Goal: Task Accomplishment & Management: Complete application form

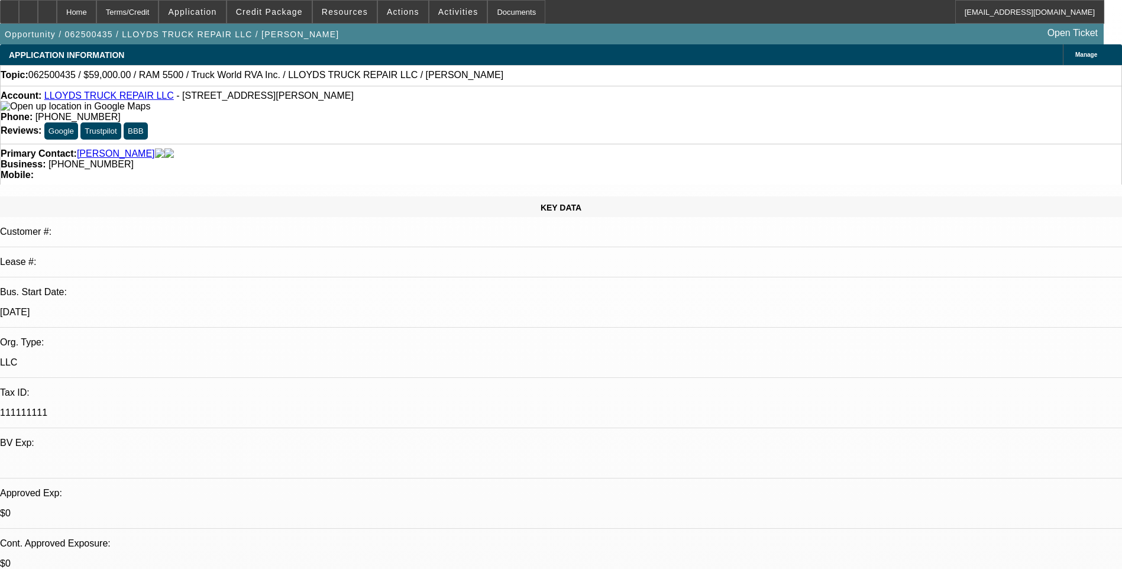
select select "0"
select select "2"
select select "0.1"
select select "0"
select select "2"
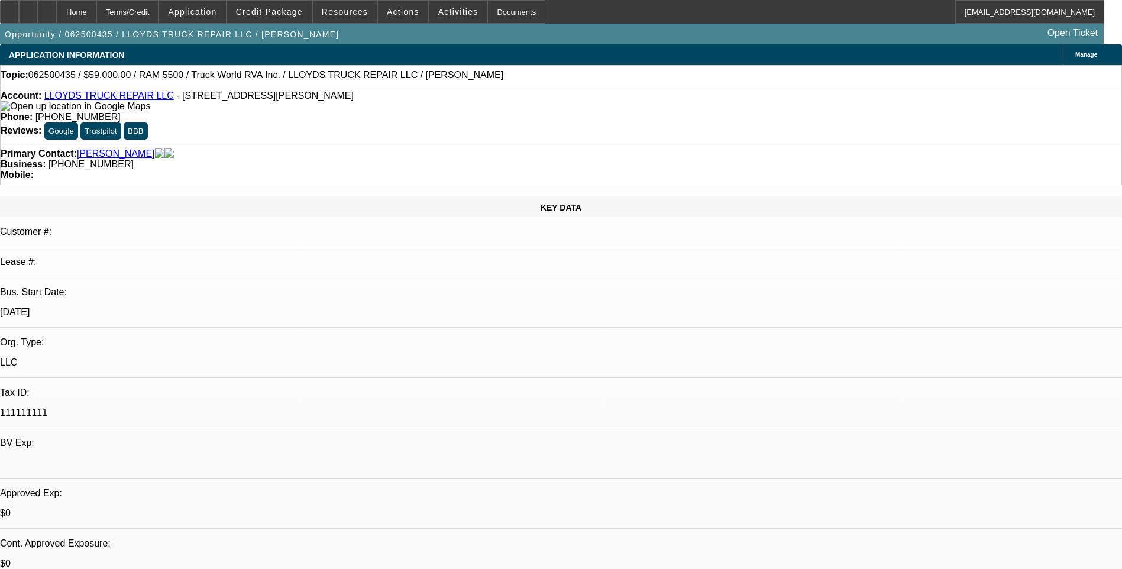
select select "0"
select select "1"
select select "2"
select select "4"
select select "1"
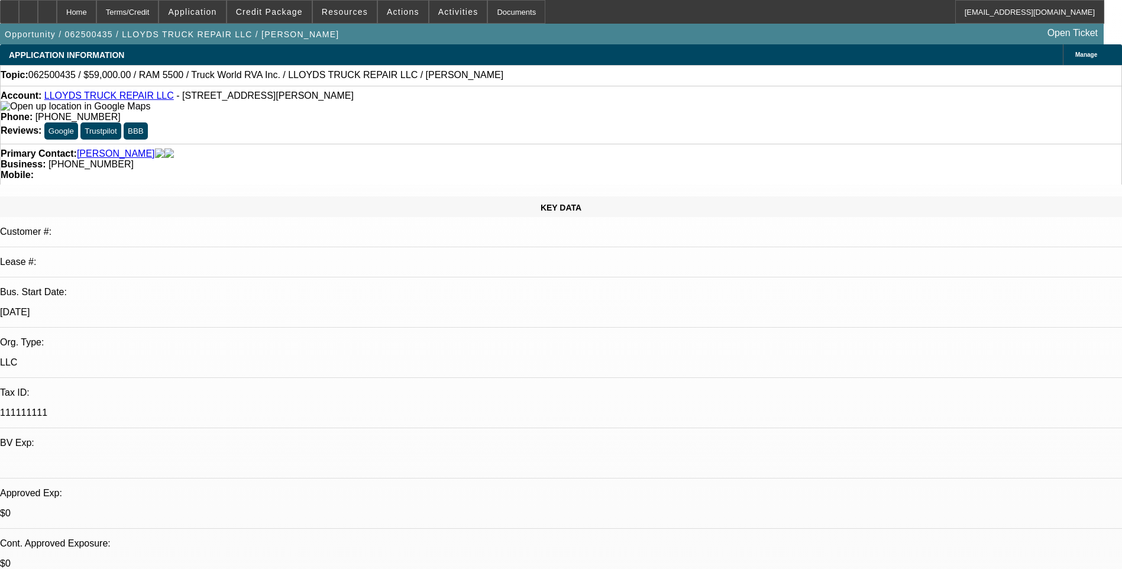
select select "2"
select select "6"
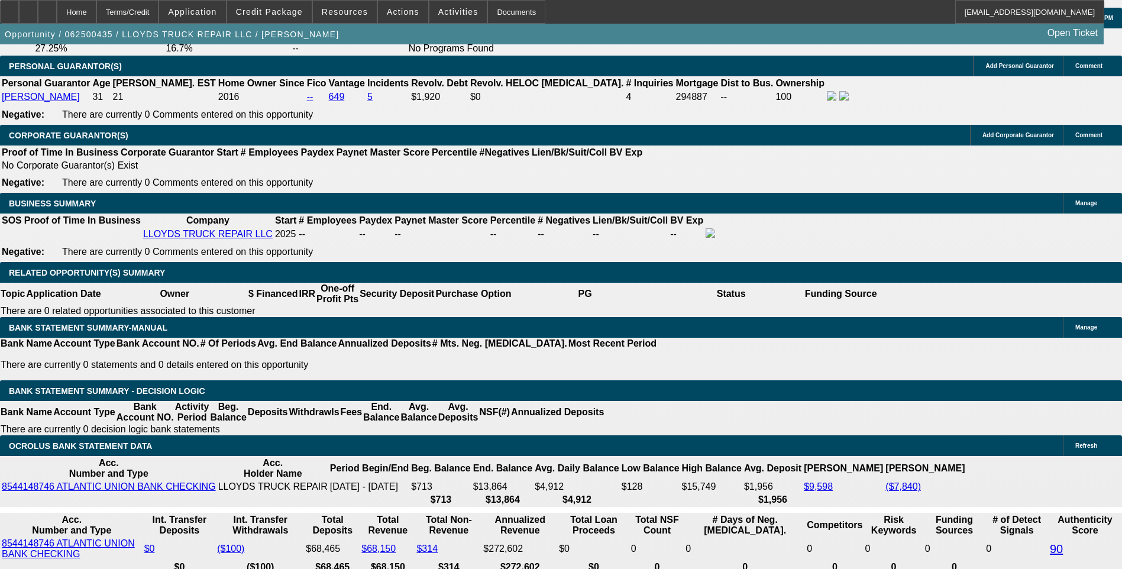
scroll to position [1715, 0]
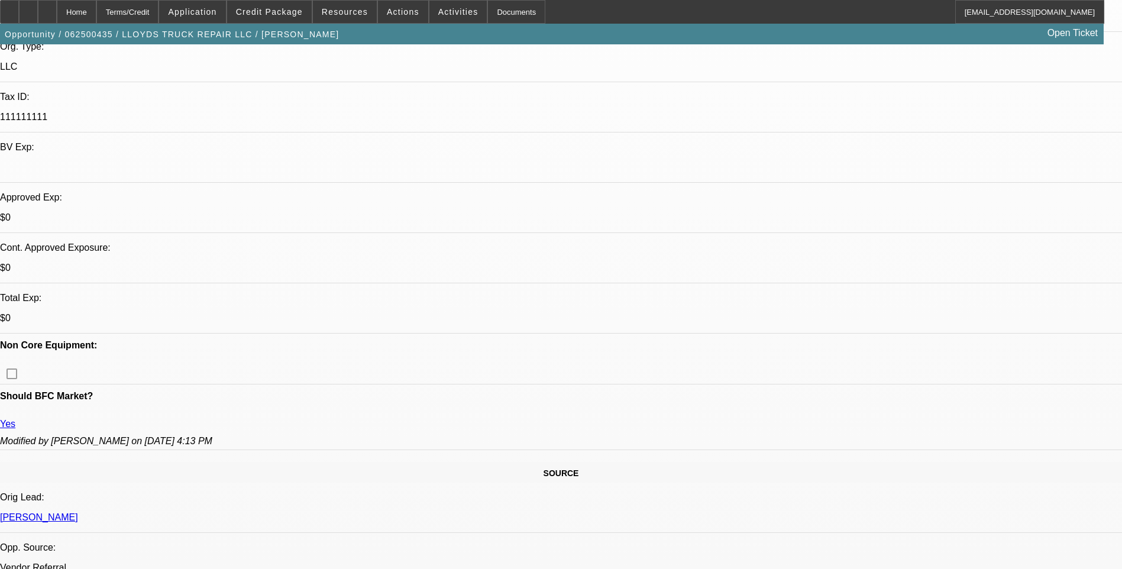
scroll to position [0, 0]
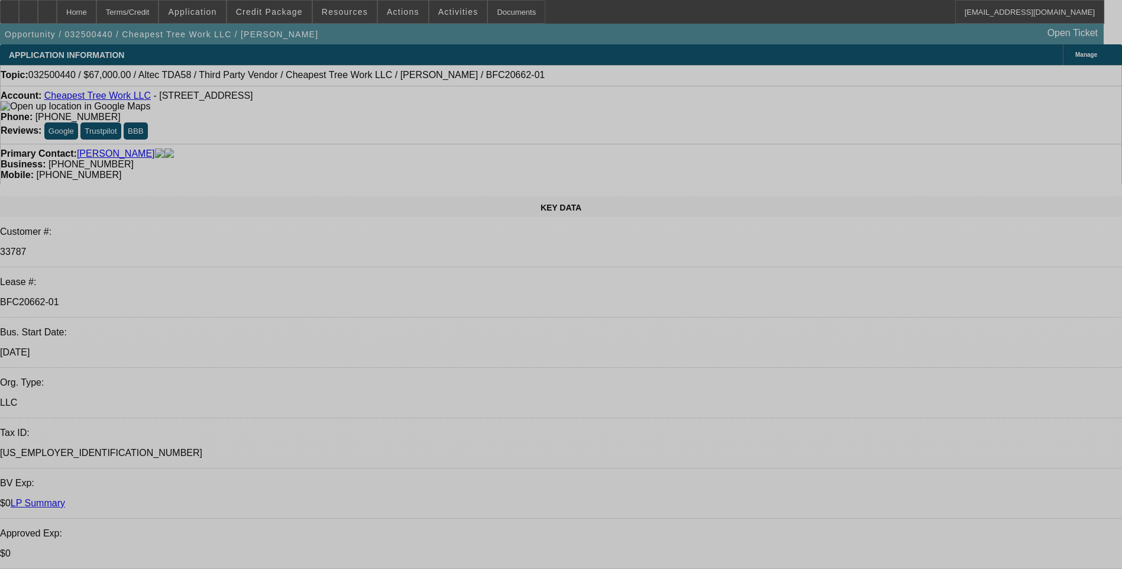
select select "0"
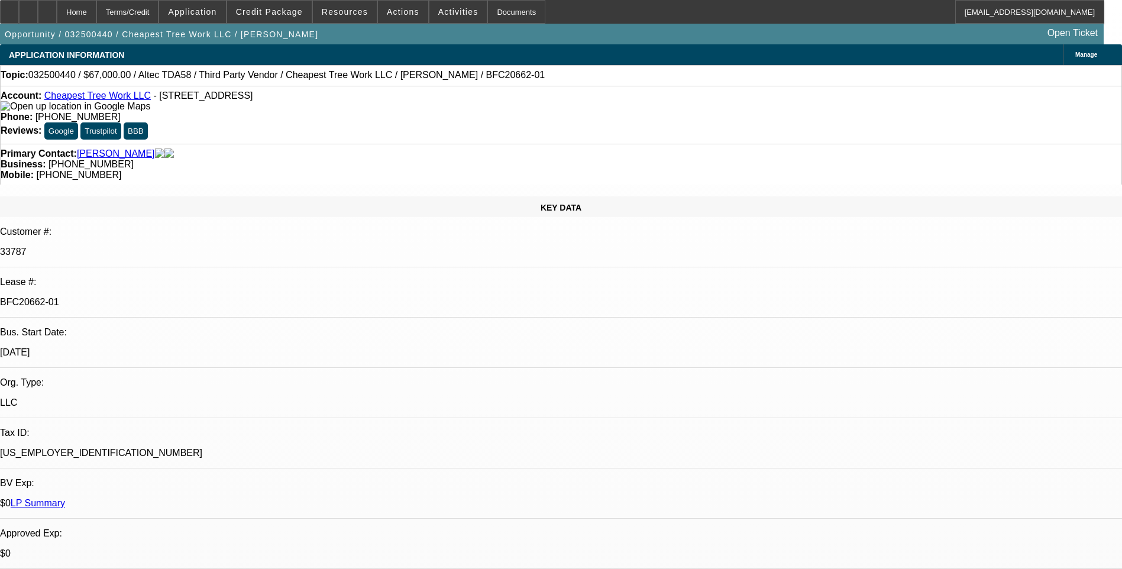
select select "0"
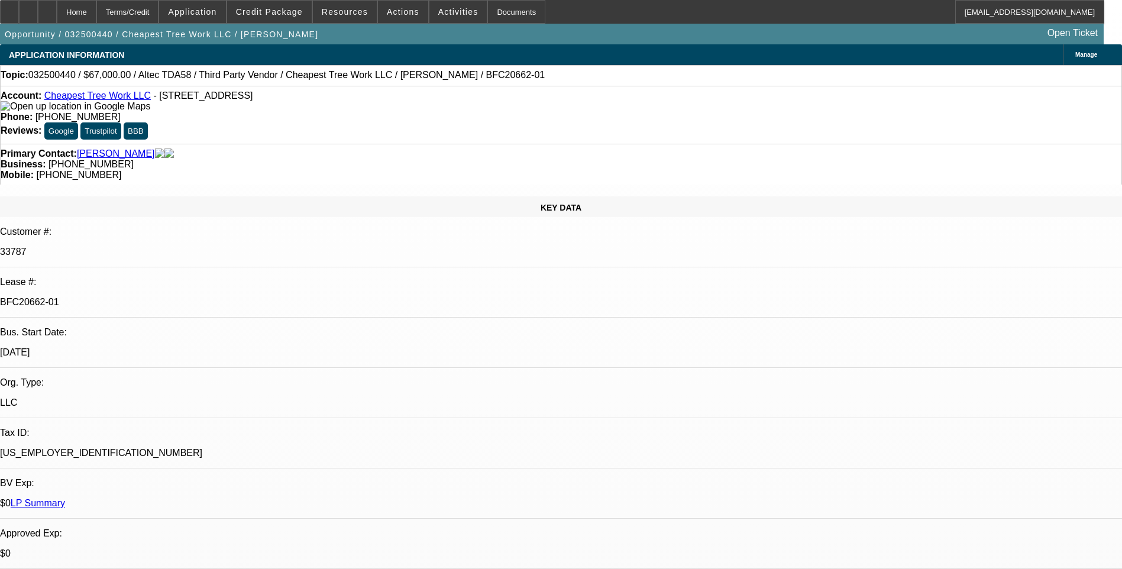
select select "0"
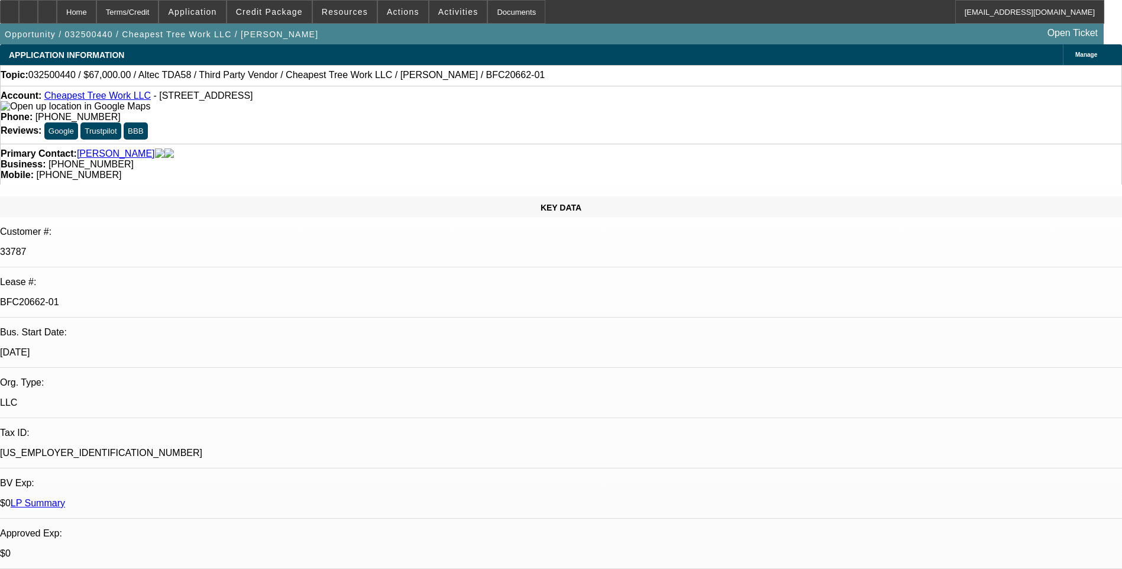
select select "1"
select select "6"
select select "1"
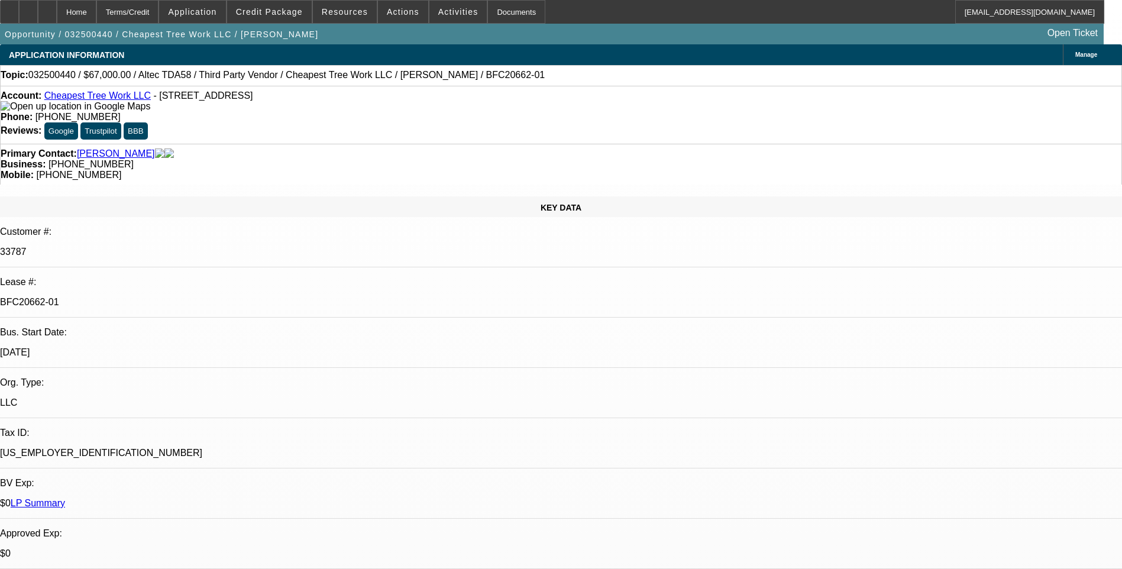
select select "6"
select select "1"
select select "6"
select select "1"
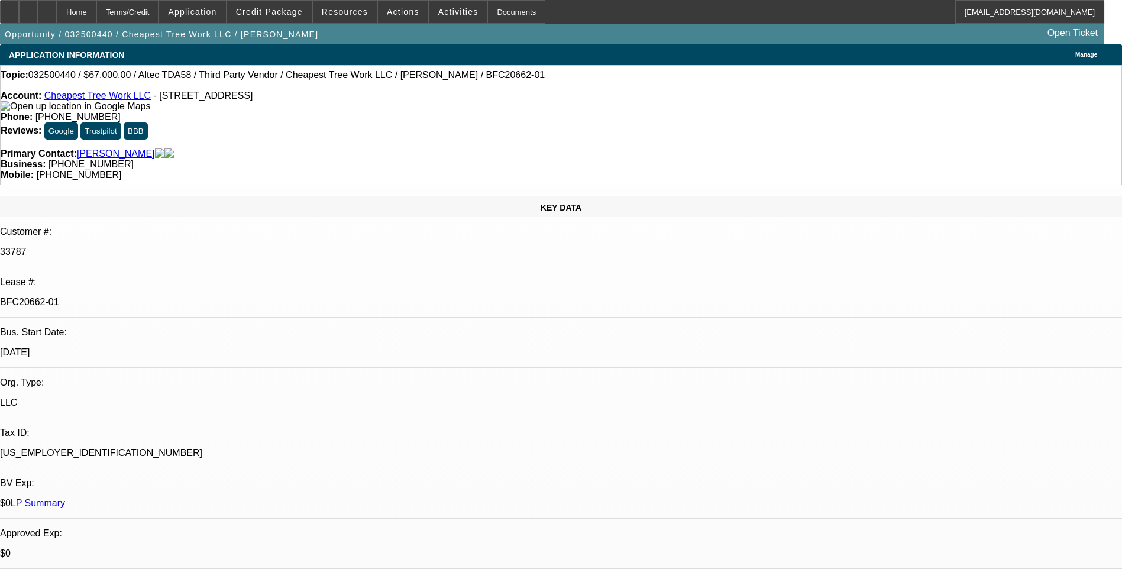
select select "1"
select select "6"
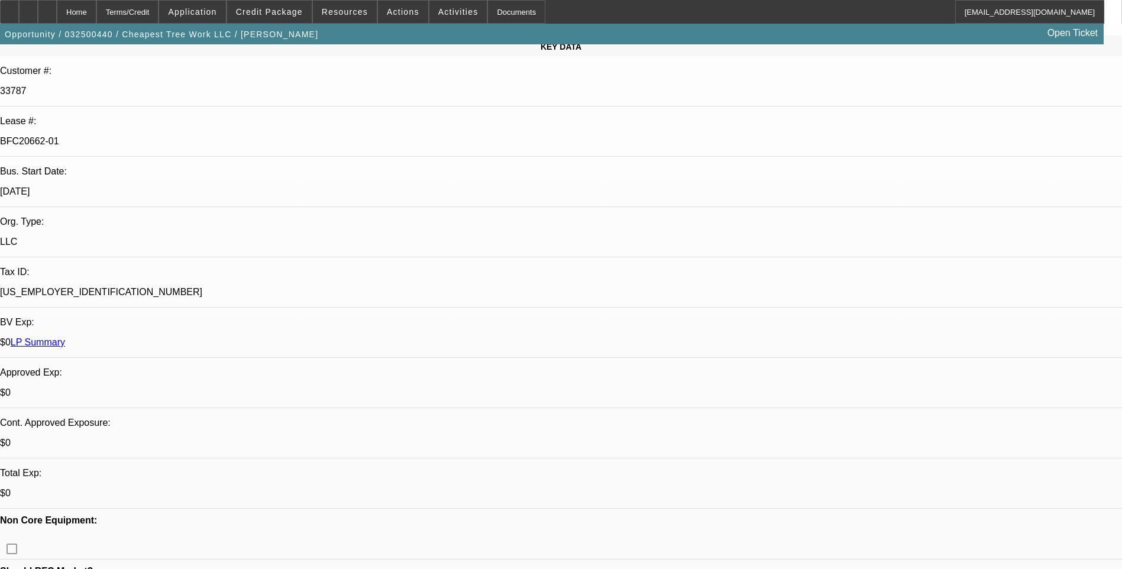
scroll to position [177, 0]
